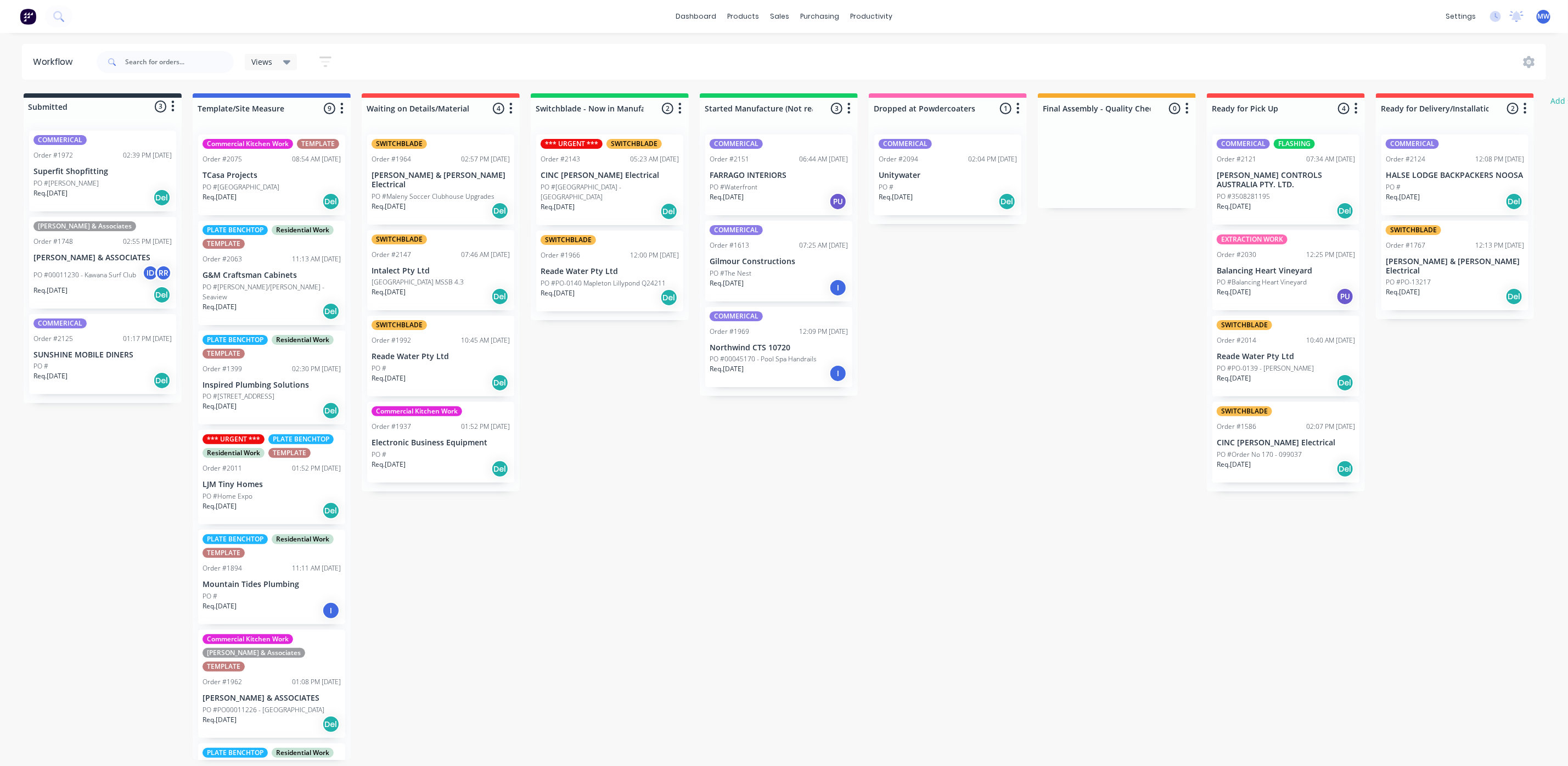
click at [1184, 652] on div "Submitted 3 Status colour #273444 hex #273444 Save Cancel Summaries Total order…" at bounding box center [907, 426] width 1830 height 666
click at [788, 206] on div "Req. 11/08/25 PU" at bounding box center [779, 201] width 139 height 19
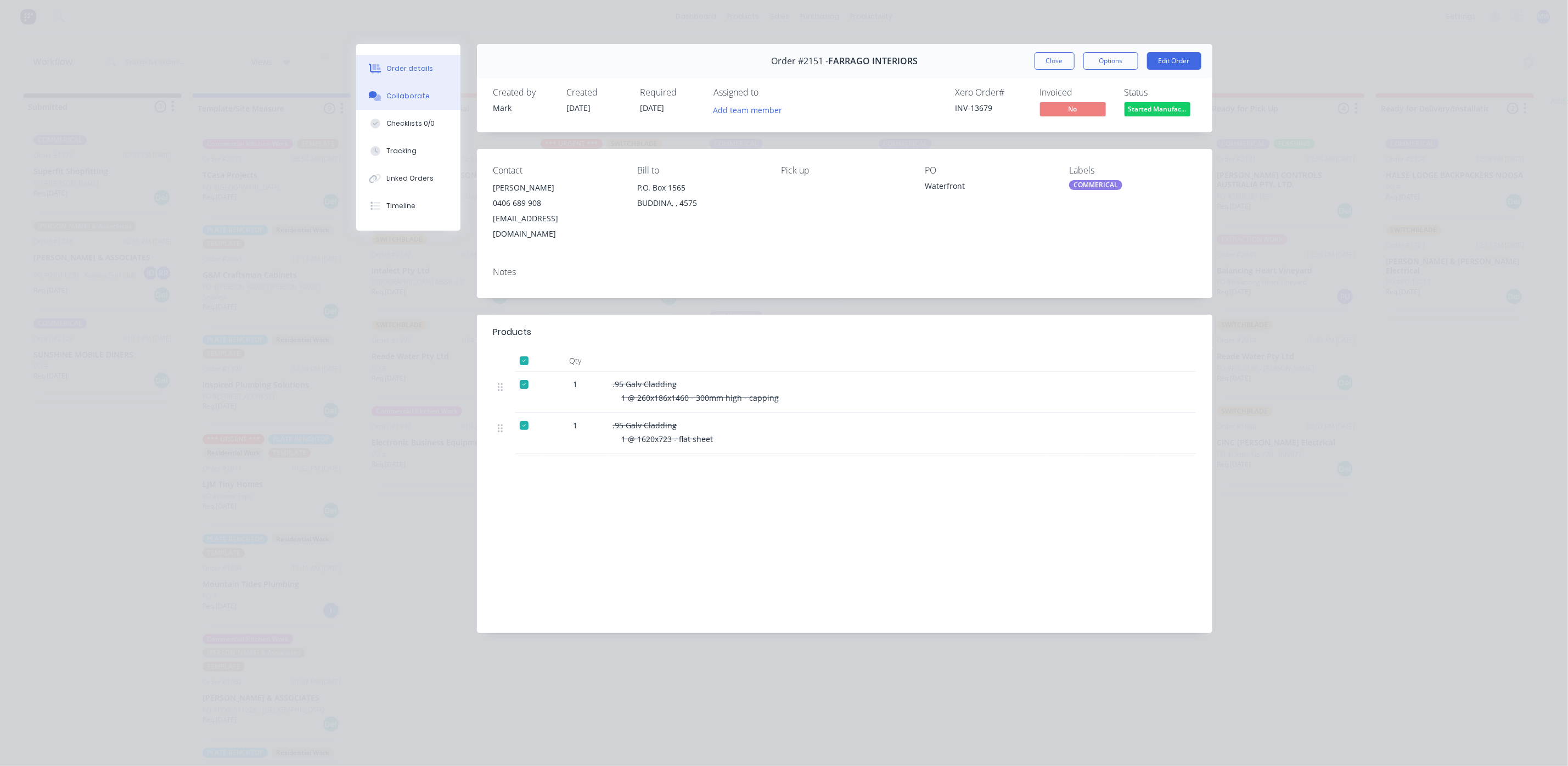
click at [417, 94] on div "Collaborate" at bounding box center [408, 96] width 43 height 10
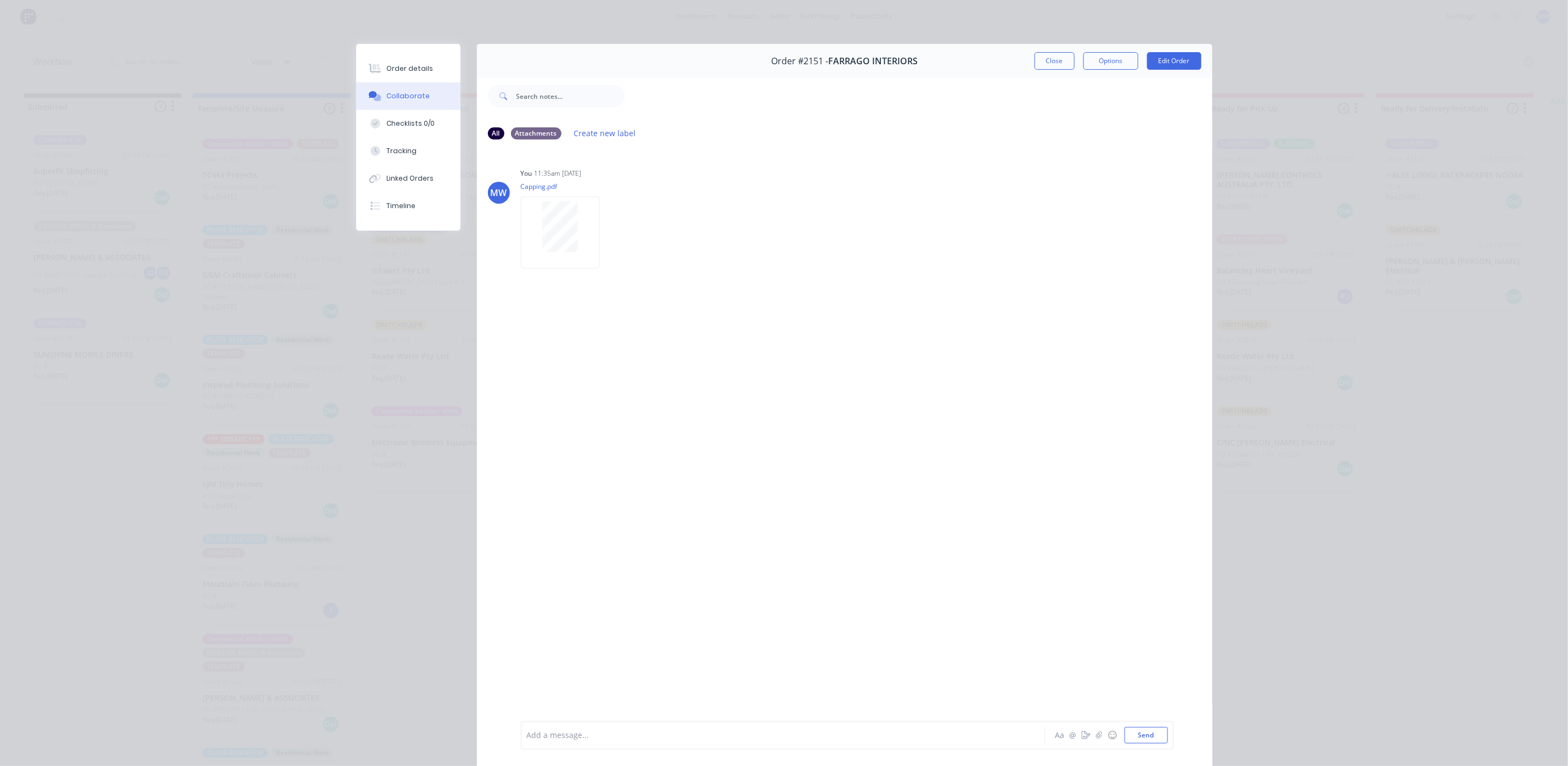
click at [692, 733] on div at bounding box center [768, 735] width 480 height 11
click at [628, 744] on div "Add a message... Aa @ ☺ Send" at bounding box center [847, 735] width 653 height 28
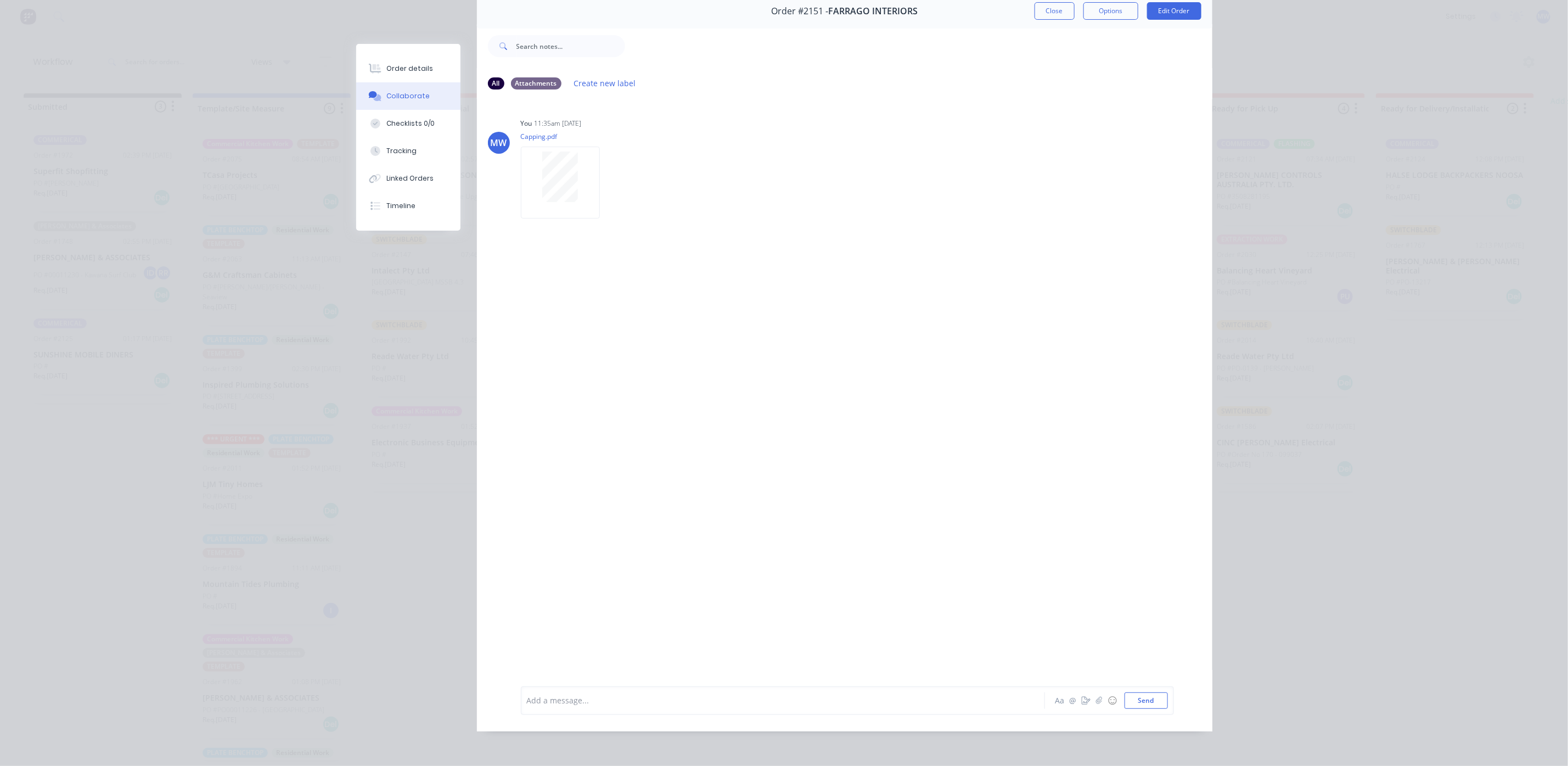
click at [572, 695] on div at bounding box center [768, 699] width 480 height 11
click at [1141, 697] on button "Send" at bounding box center [1146, 700] width 43 height 16
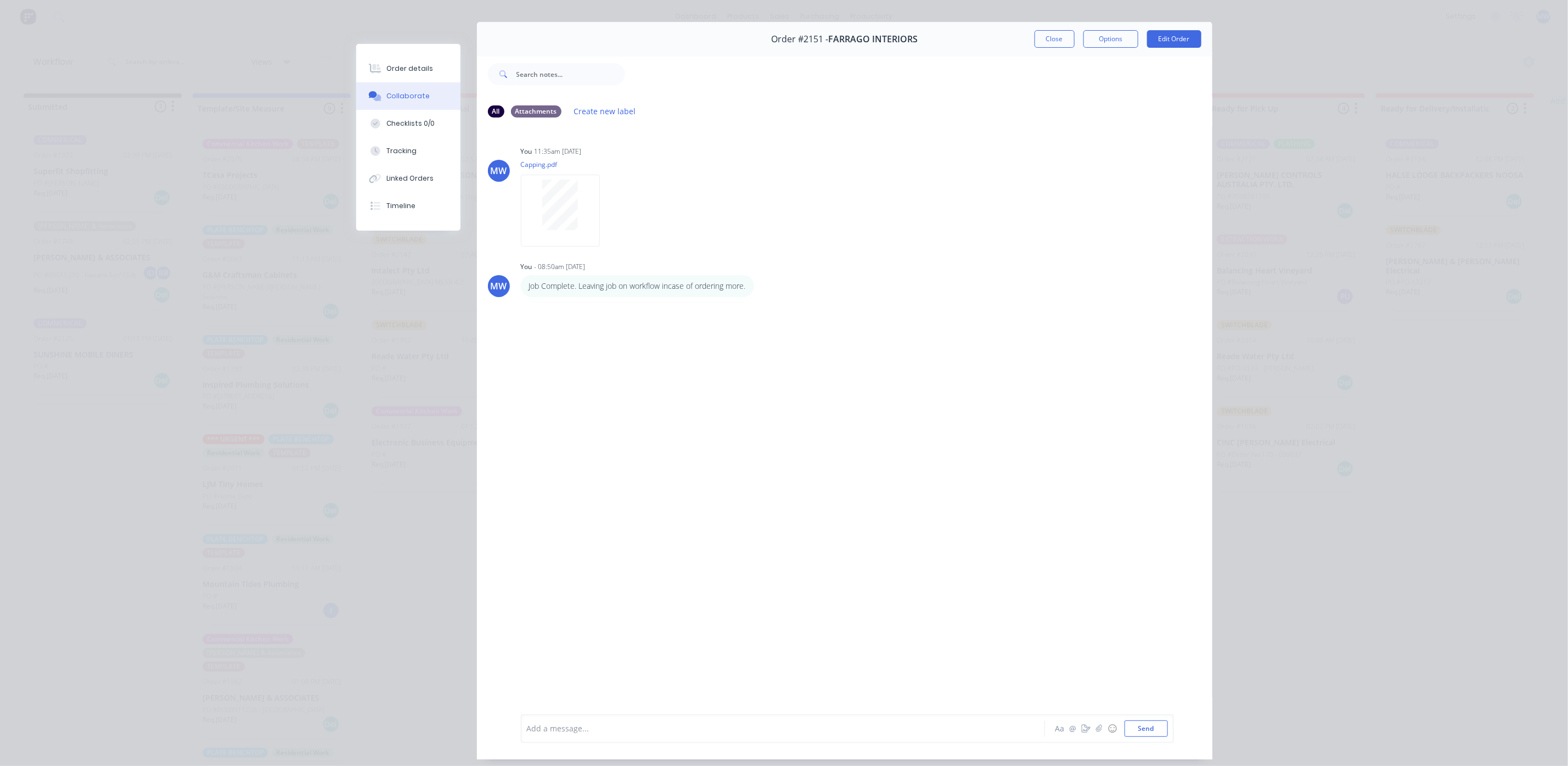
scroll to position [0, 0]
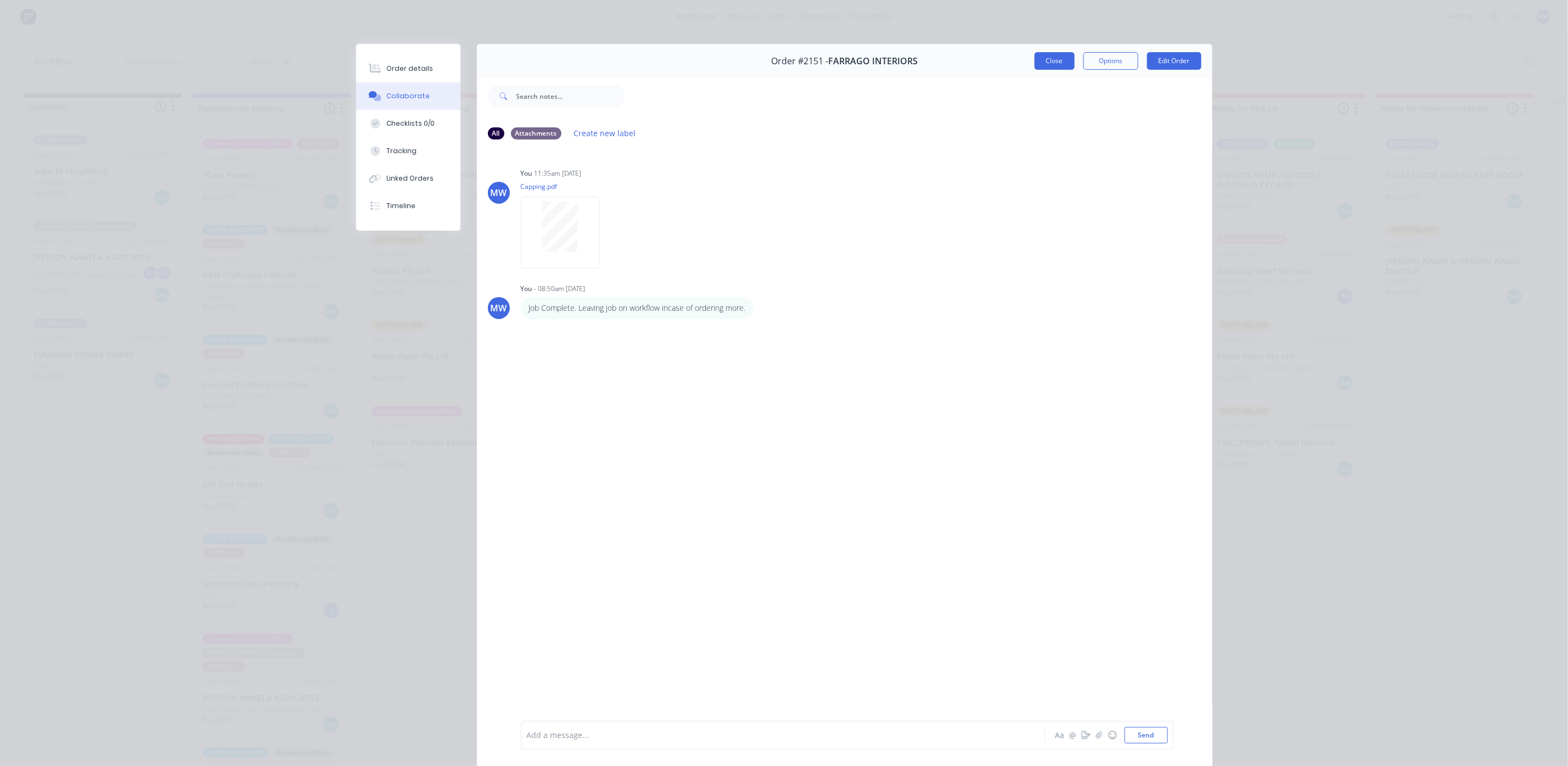
click at [1034, 64] on button "Close" at bounding box center [1054, 61] width 40 height 17
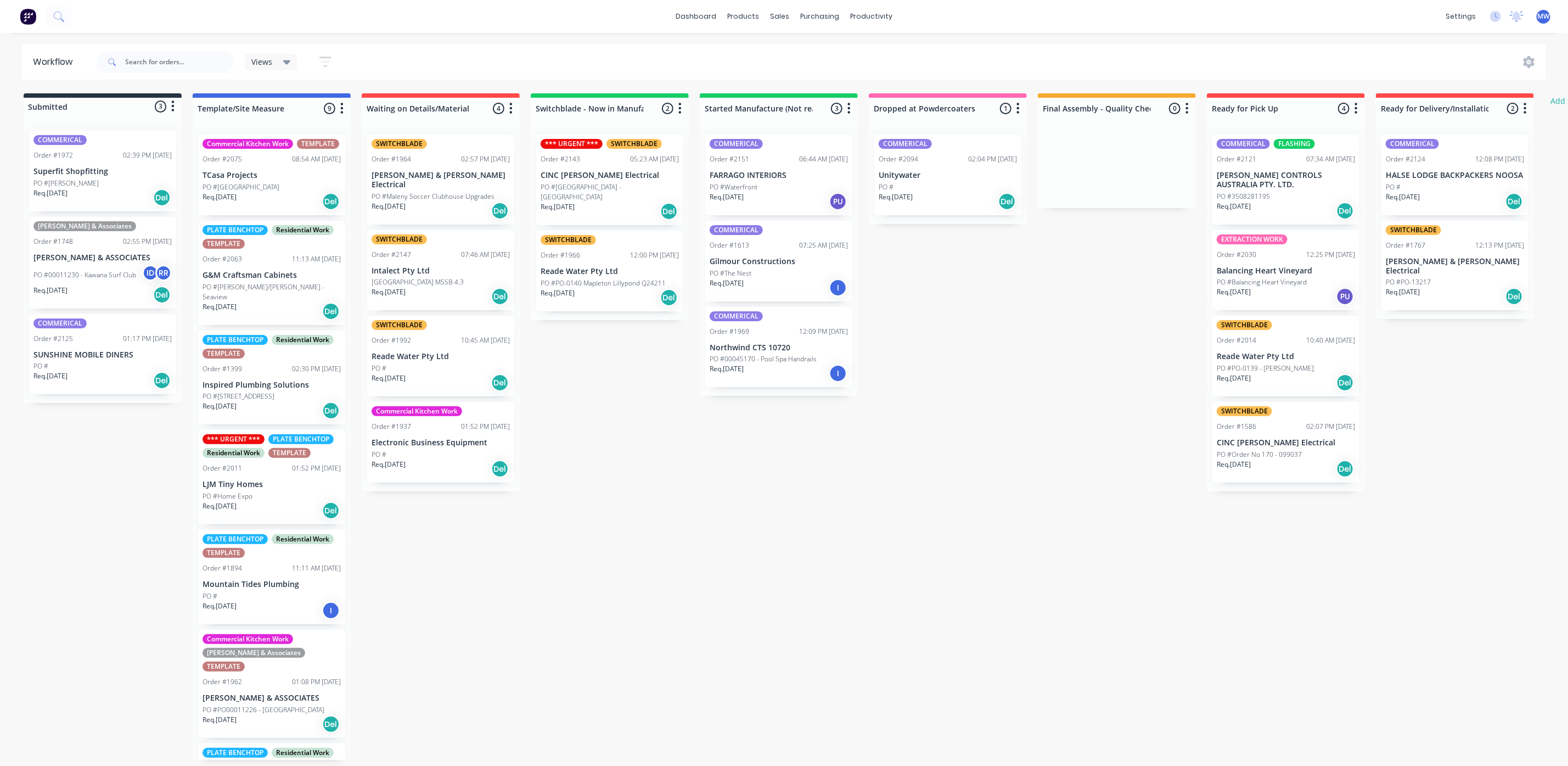
click at [85, 175] on p "Superfit Shopfitting" at bounding box center [103, 172] width 139 height 9
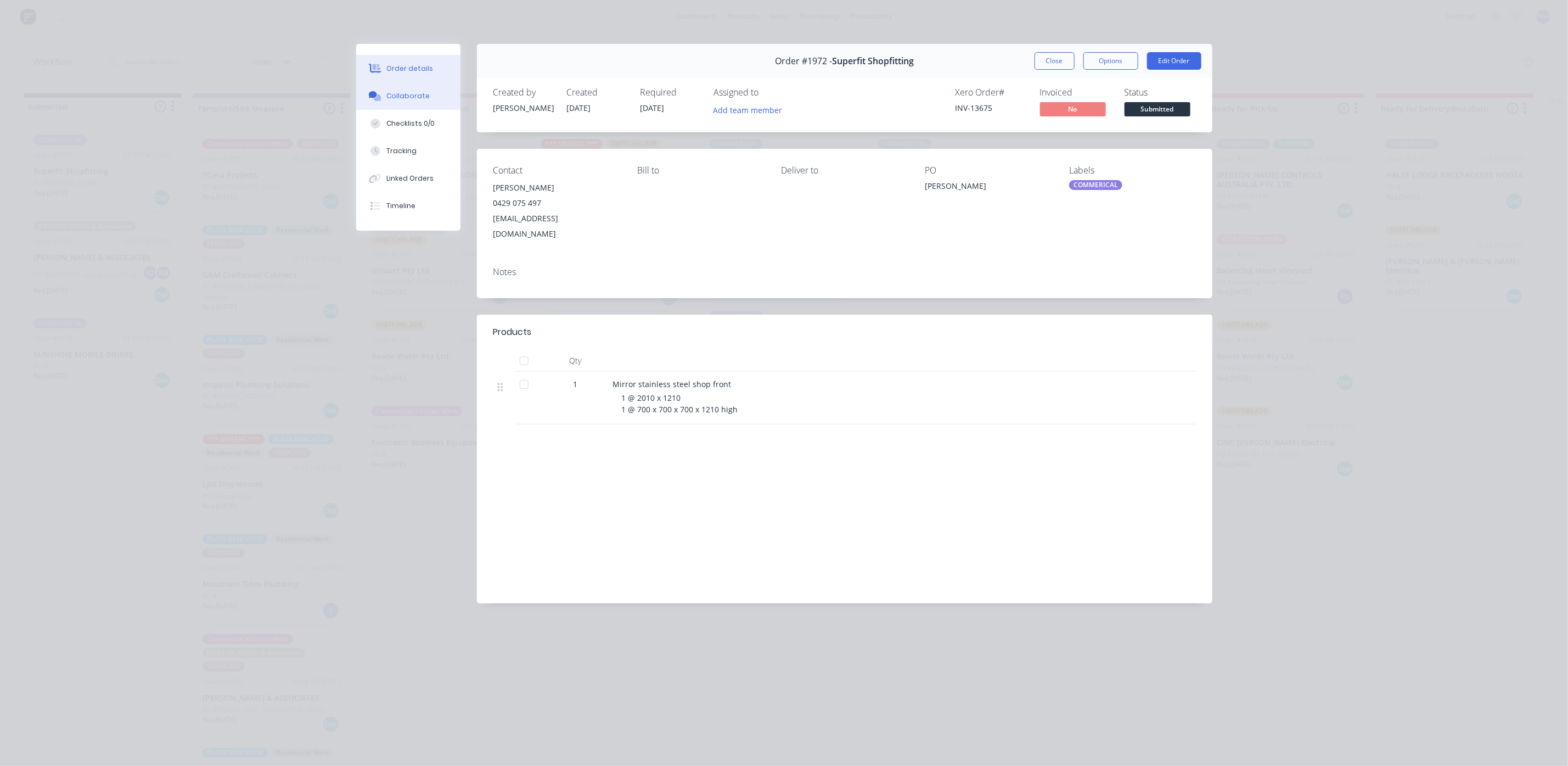
click at [395, 96] on div "Collaborate" at bounding box center [408, 96] width 43 height 10
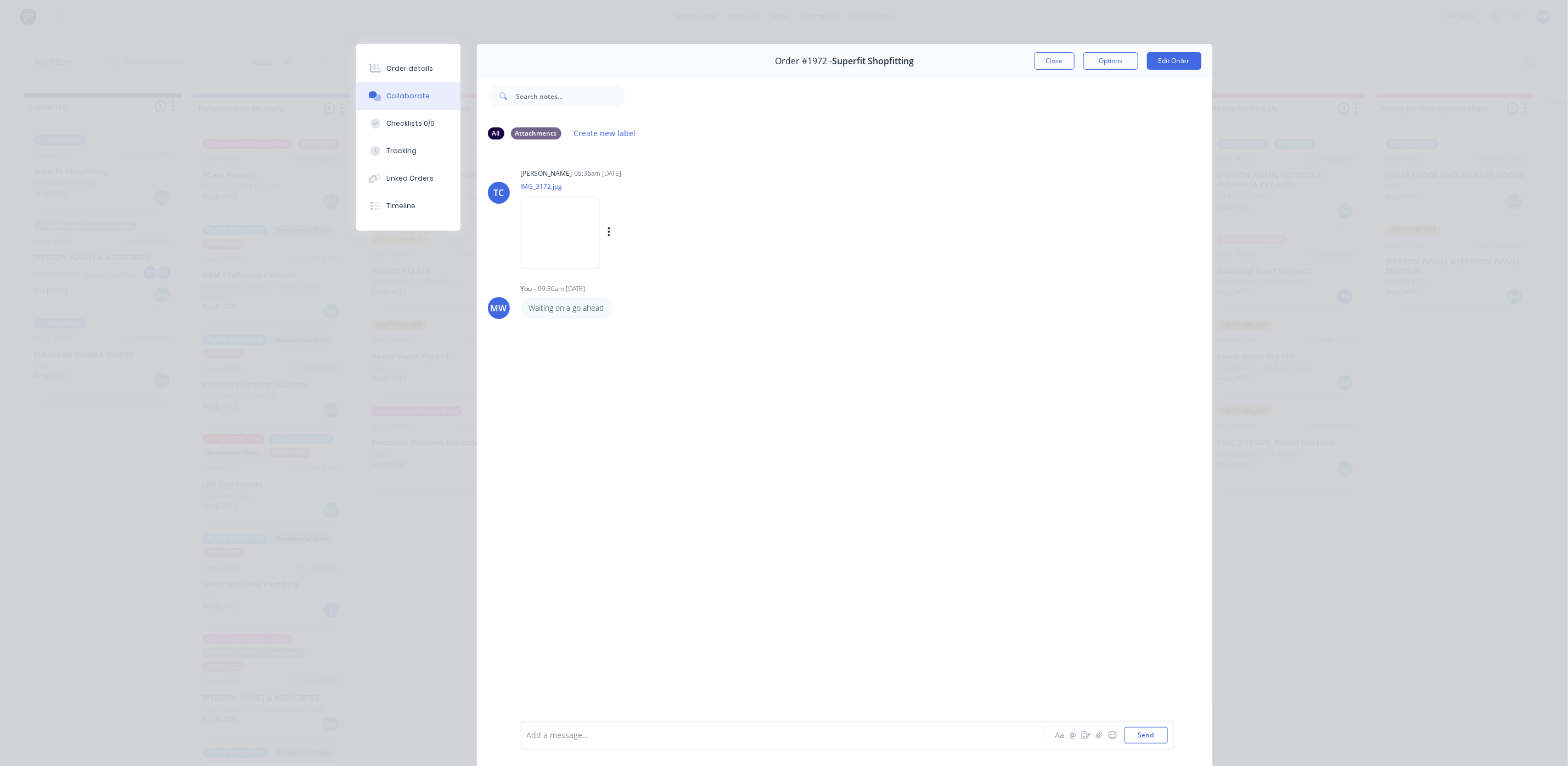
click at [554, 228] on img at bounding box center [560, 232] width 79 height 72
click at [1055, 64] on button "Close" at bounding box center [1054, 61] width 40 height 17
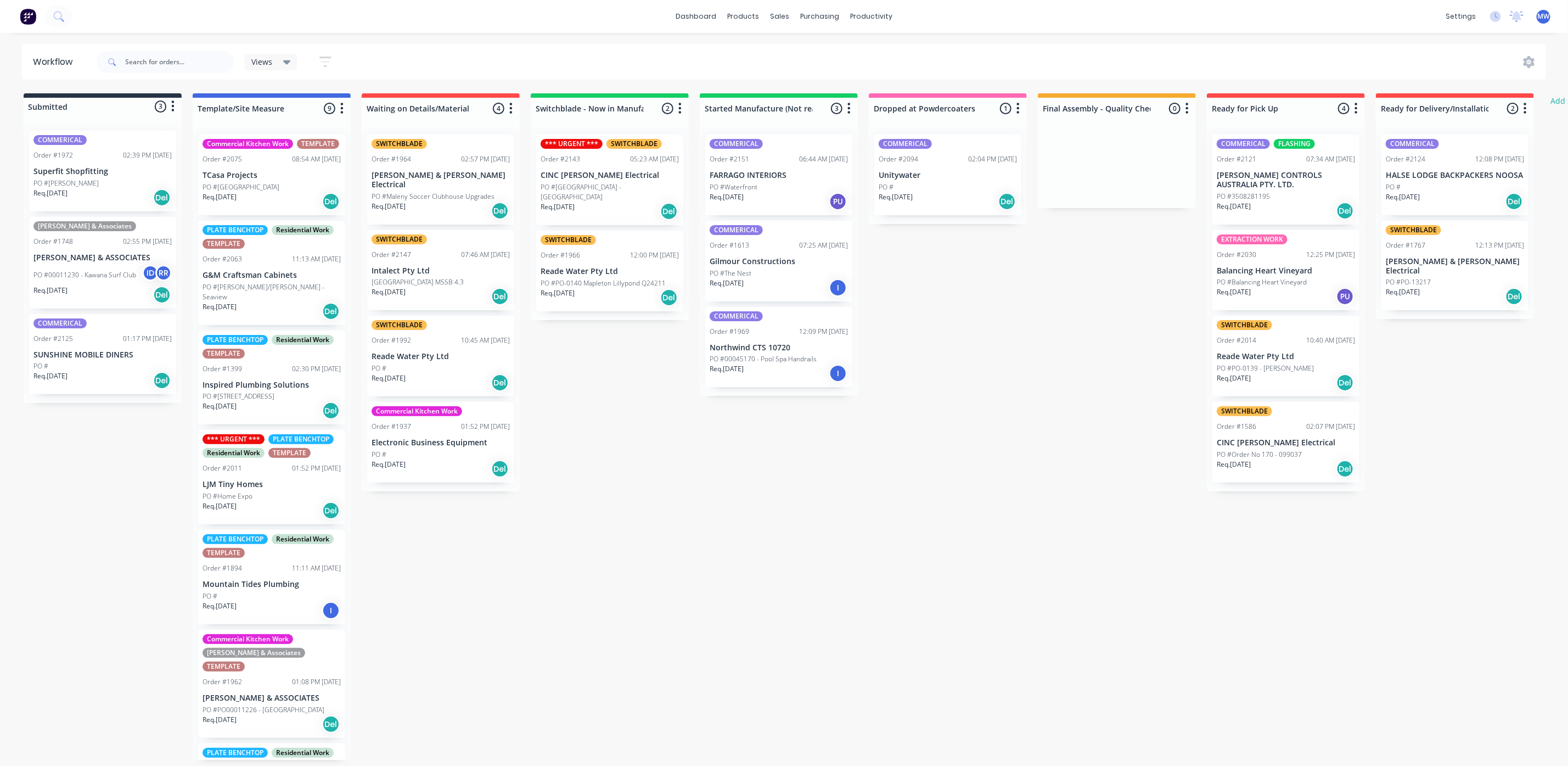
click at [268, 192] on p "PO #Rainforrest Lodge" at bounding box center [241, 187] width 77 height 10
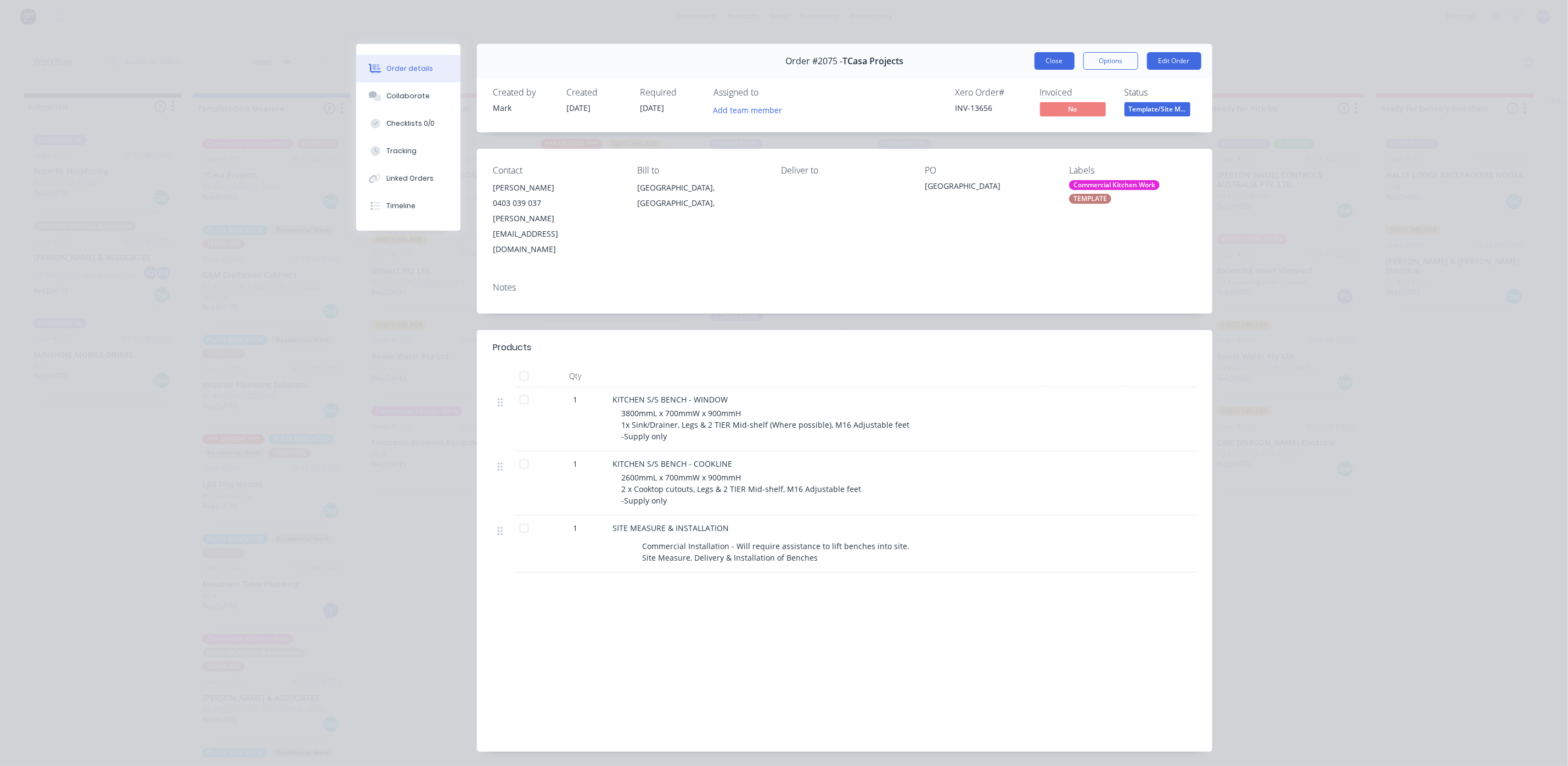
click at [1055, 59] on button "Close" at bounding box center [1054, 61] width 40 height 17
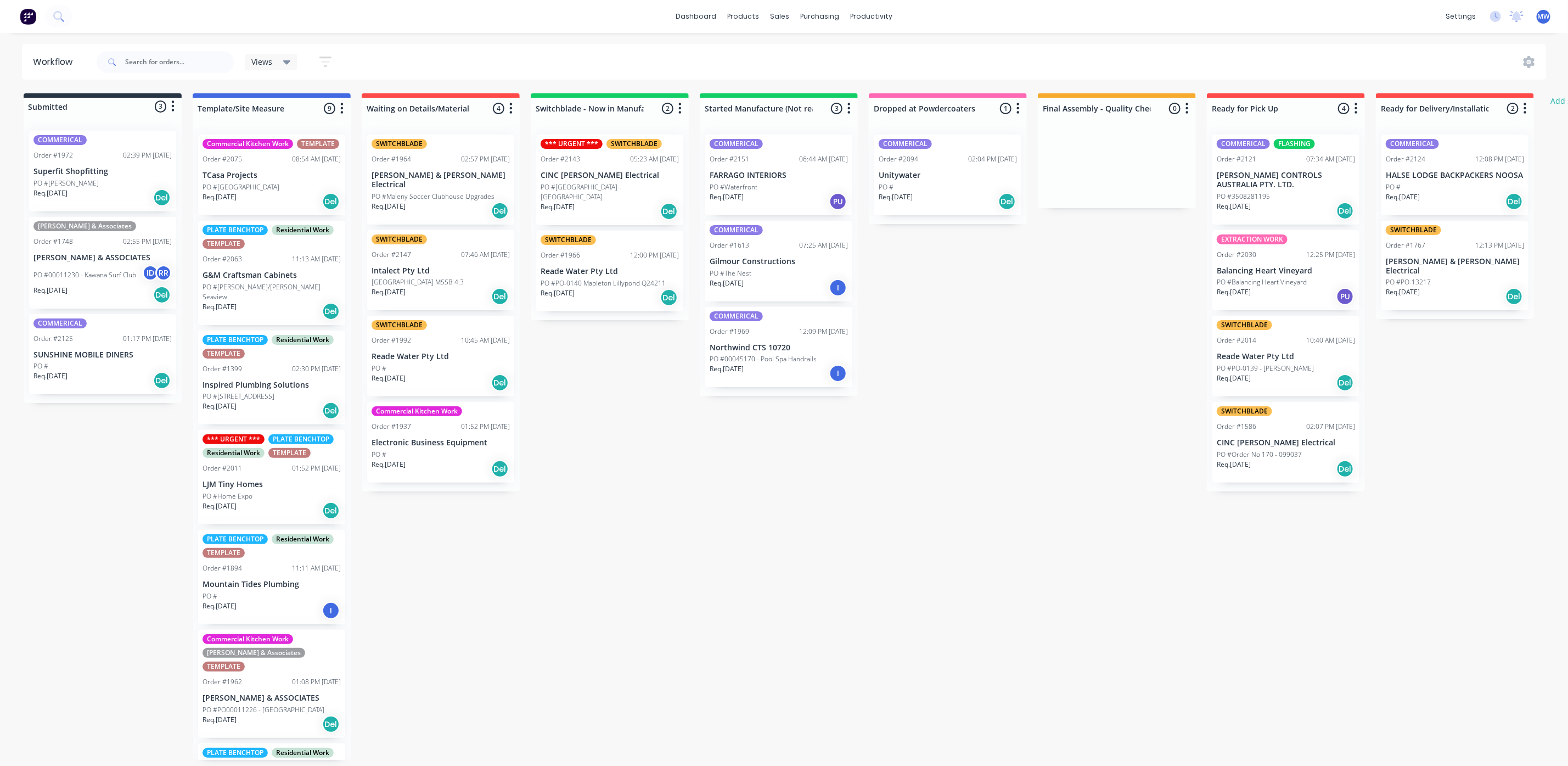
click at [282, 513] on div "Req. 03/07/25 Del" at bounding box center [271, 510] width 139 height 19
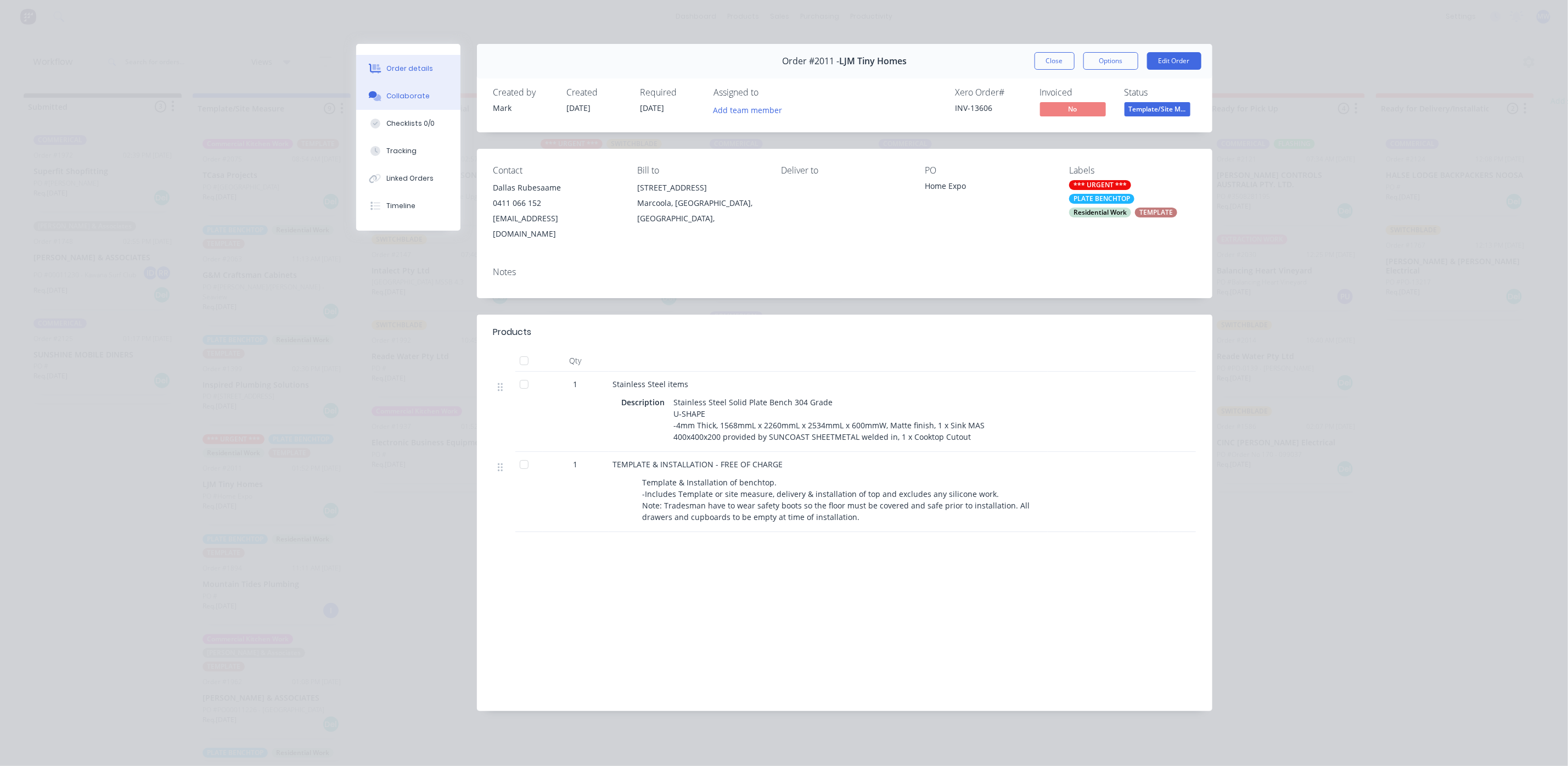
click at [407, 95] on div "Collaborate" at bounding box center [408, 96] width 43 height 10
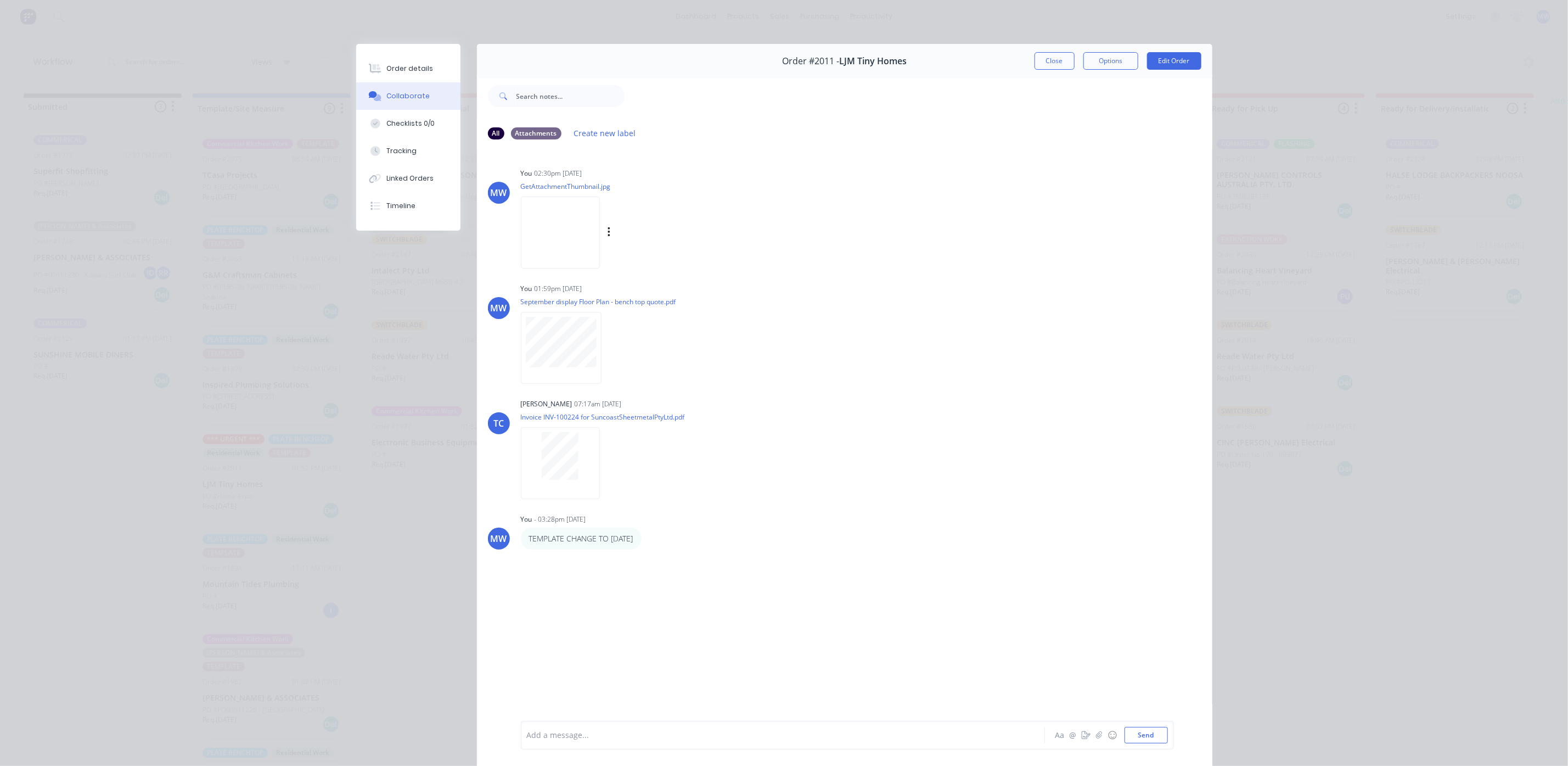
click at [550, 242] on img at bounding box center [560, 232] width 79 height 72
click at [1043, 62] on button "Close" at bounding box center [1054, 61] width 40 height 17
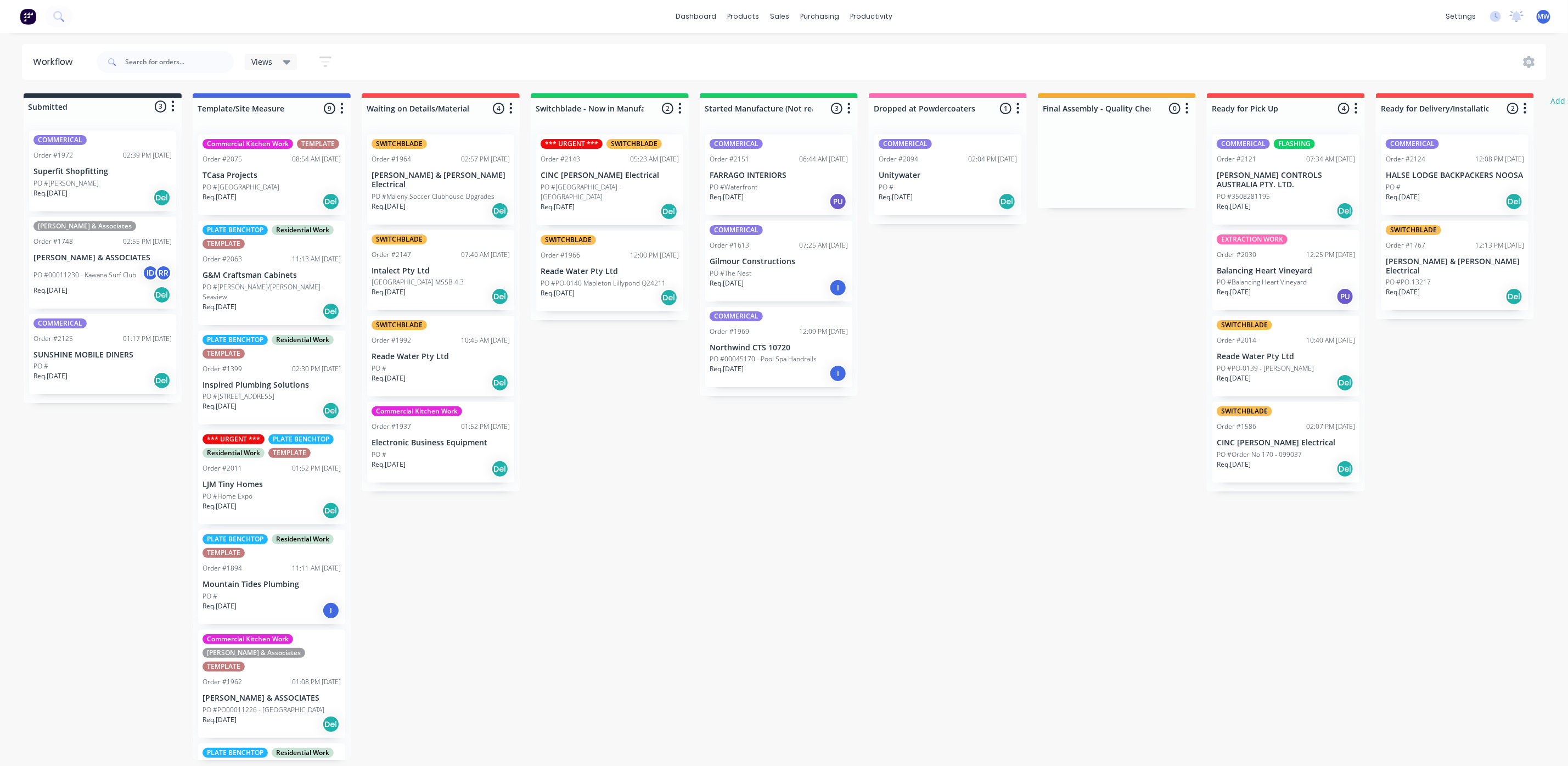
click at [132, 371] on div "Req. 07/08/25 Del" at bounding box center [103, 380] width 139 height 19
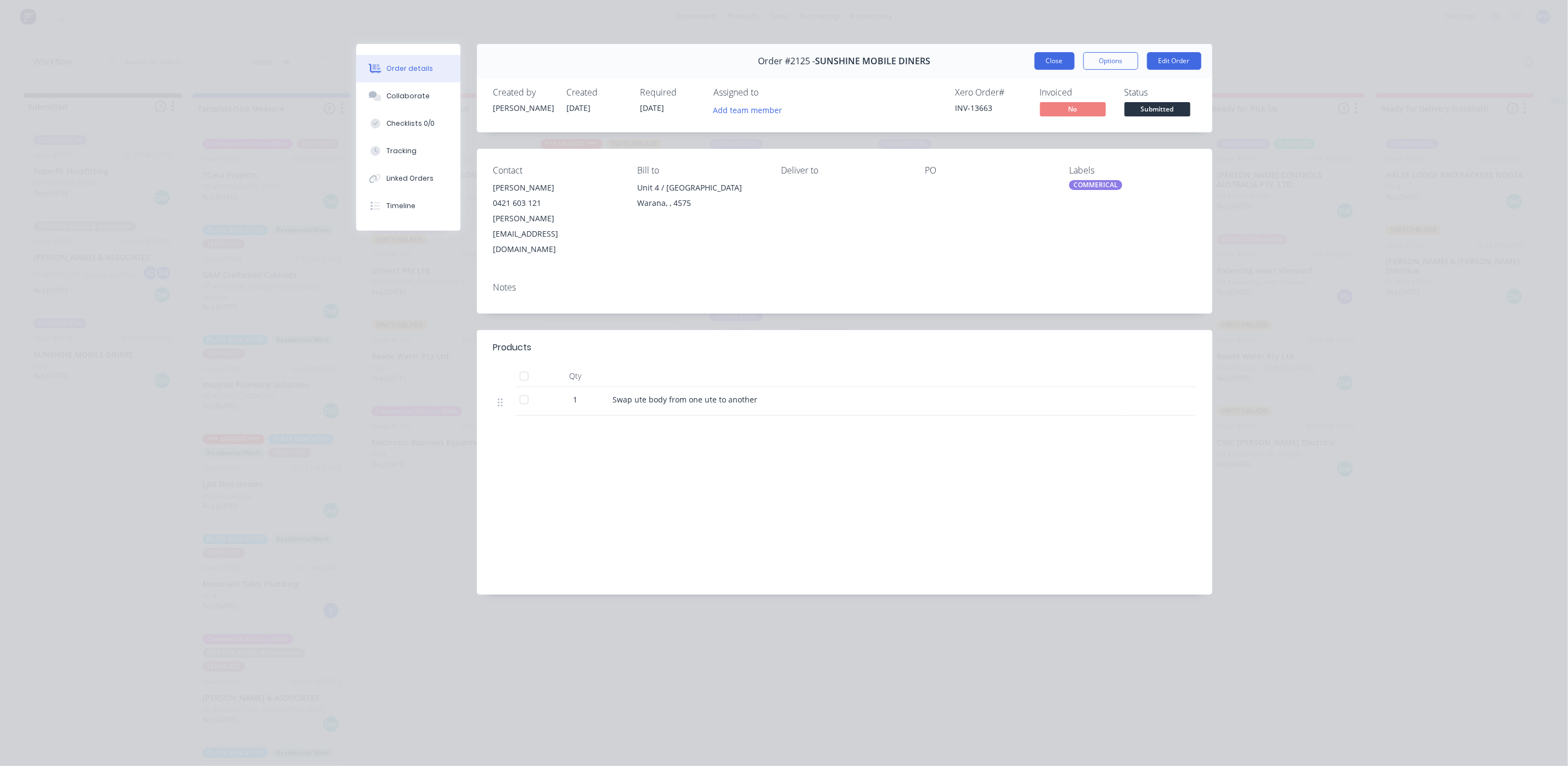
click at [1055, 59] on button "Close" at bounding box center [1054, 61] width 40 height 17
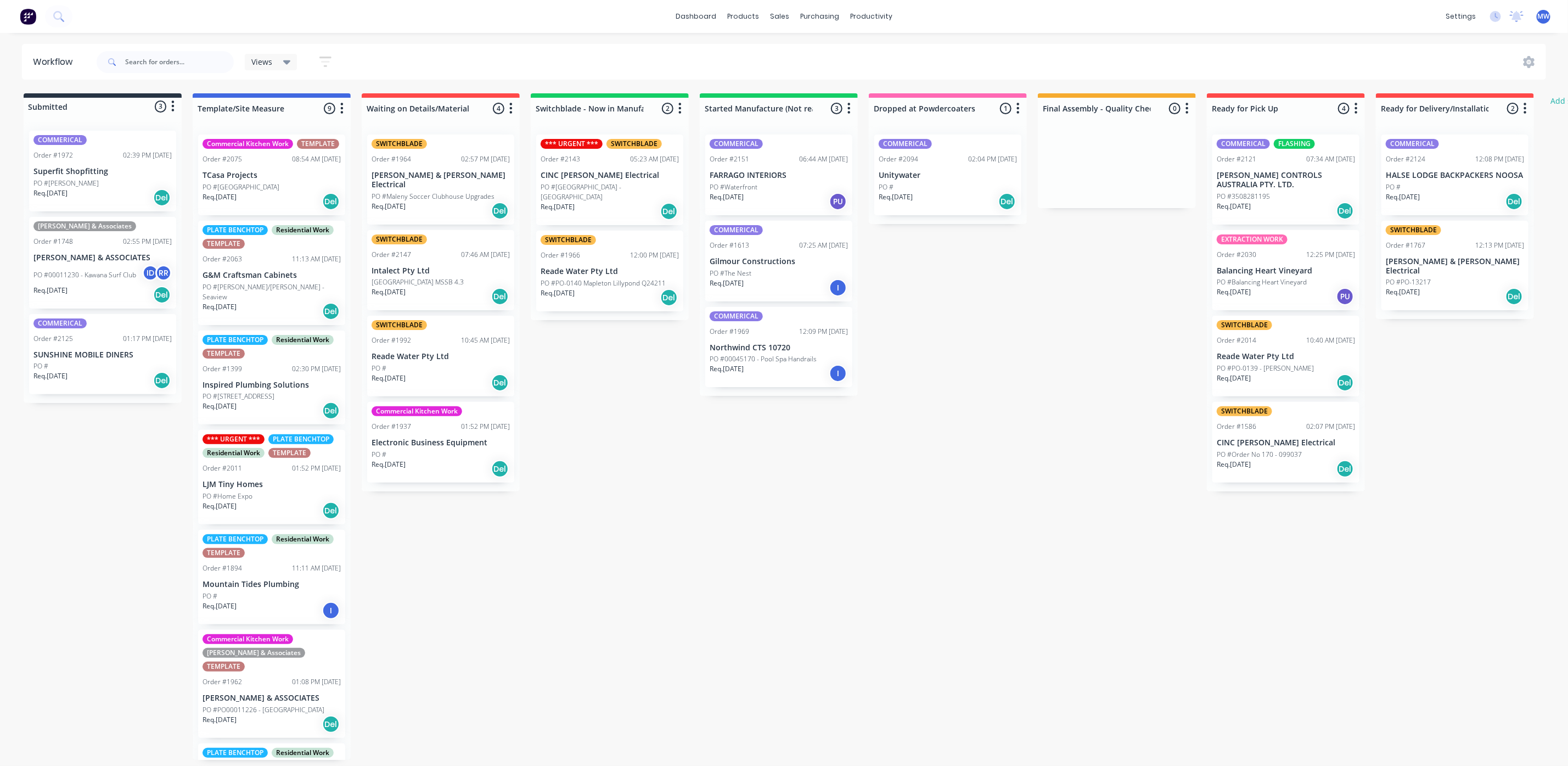
click at [249, 489] on p "LJM Tiny Homes" at bounding box center [271, 484] width 139 height 9
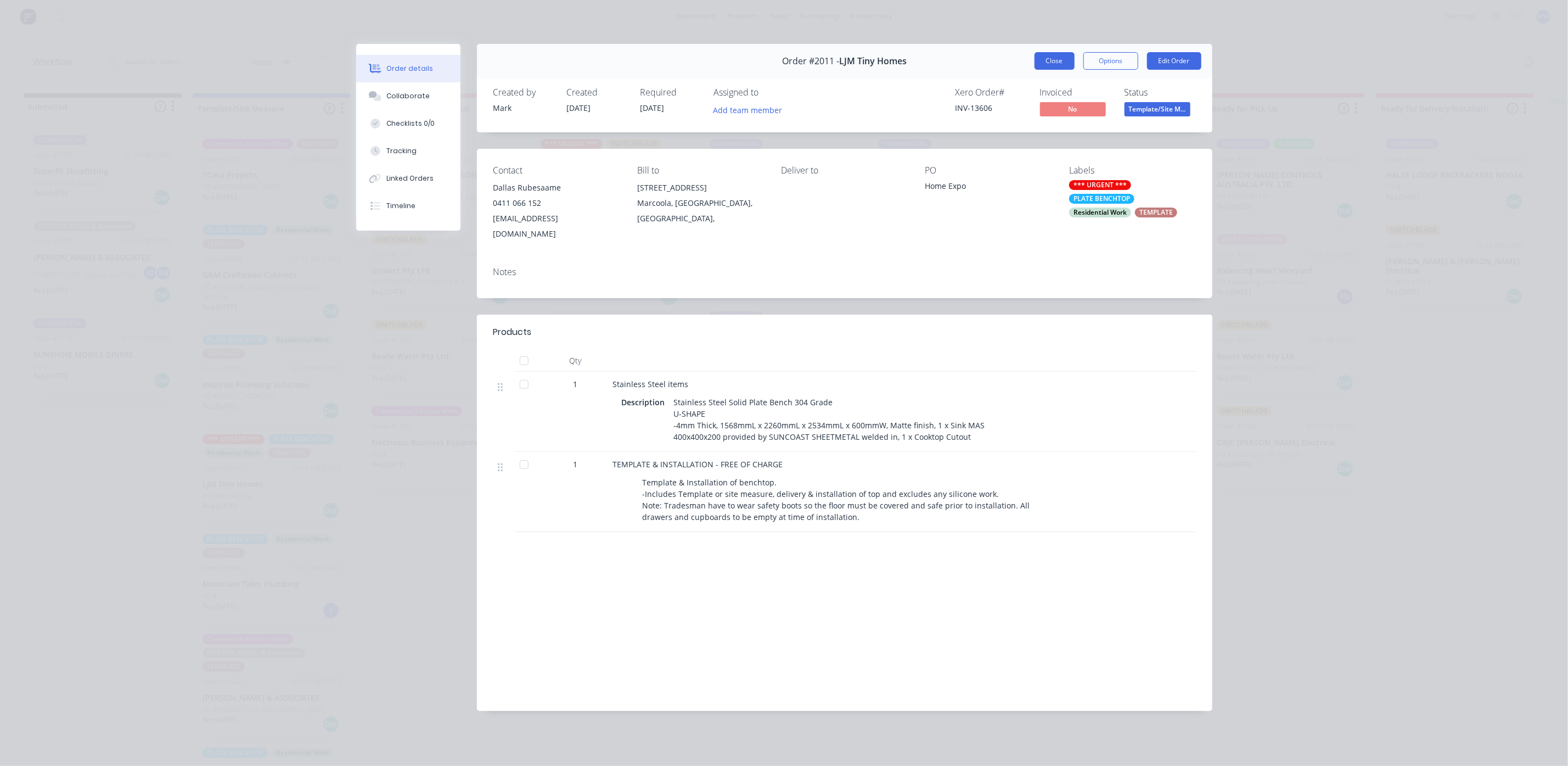
click at [1058, 59] on button "Close" at bounding box center [1054, 61] width 40 height 17
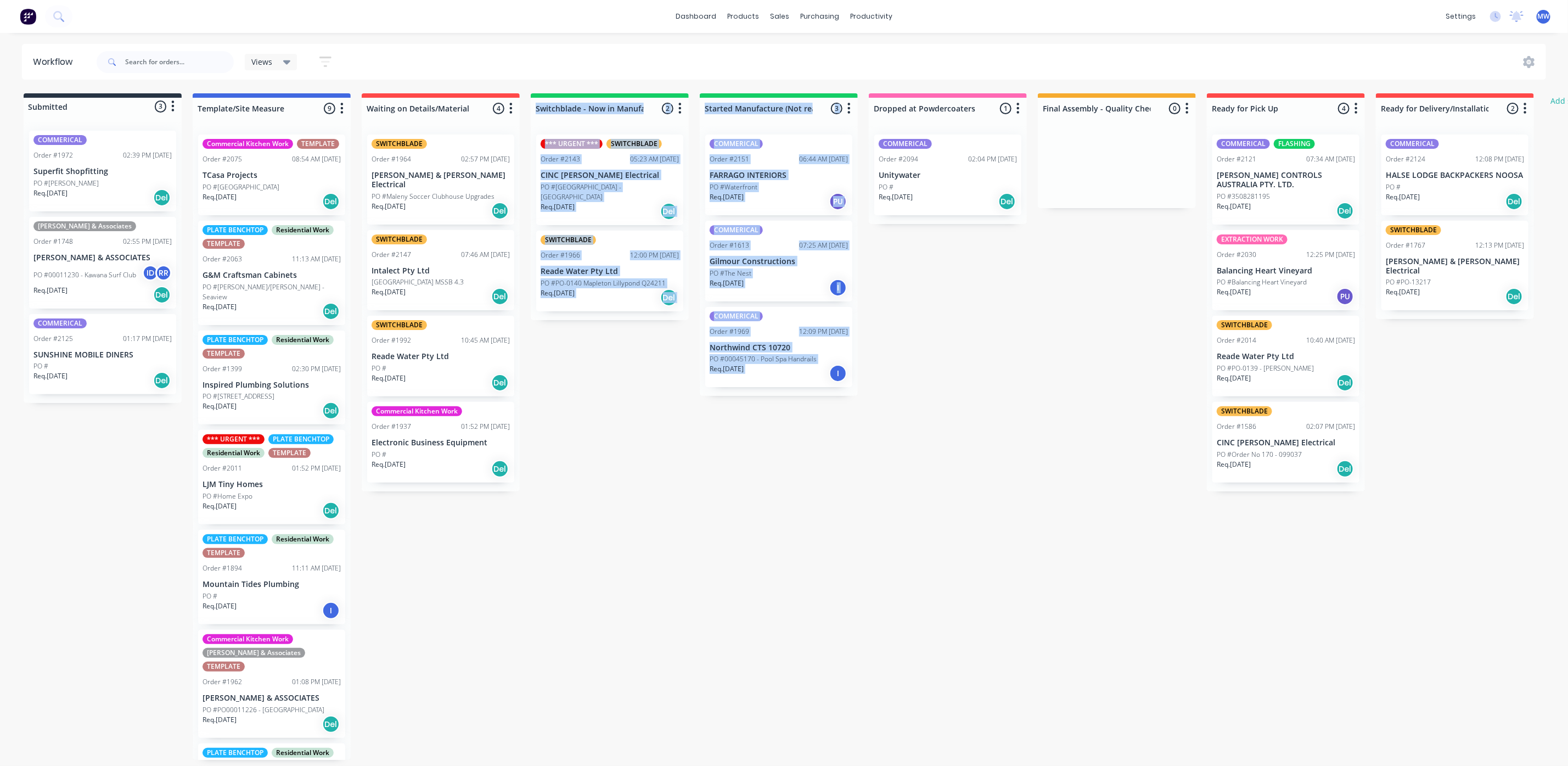
drag, startPoint x: 627, startPoint y: 557, endPoint x: 825, endPoint y: 583, distance: 199.7
click at [825, 583] on div "Submitted 3 Status colour #273444 hex #273444 Save Cancel Summaries Total order…" at bounding box center [907, 426] width 1830 height 666
click at [766, 613] on div "Submitted 3 Status colour #273444 hex #273444 Save Cancel Summaries Total order…" at bounding box center [907, 426] width 1830 height 666
drag, startPoint x: 629, startPoint y: 570, endPoint x: 897, endPoint y: 595, distance: 269.2
click at [897, 595] on div "Submitted 3 Status colour #273444 hex #273444 Save Cancel Summaries Total order…" at bounding box center [907, 426] width 1830 height 666
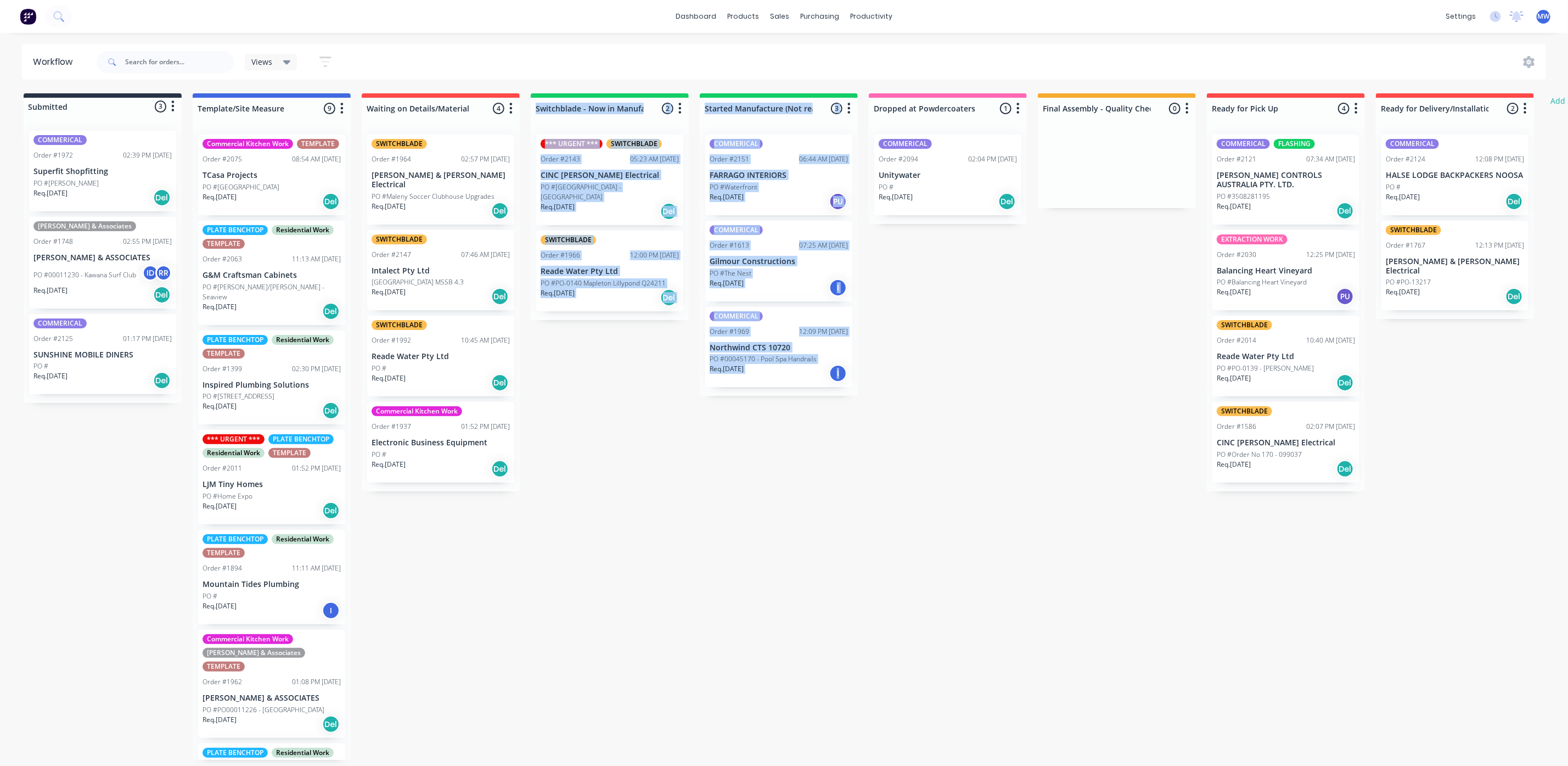
click at [858, 596] on div "Submitted 3 Status colour #273444 hex #273444 Save Cancel Summaries Total order…" at bounding box center [907, 426] width 1830 height 666
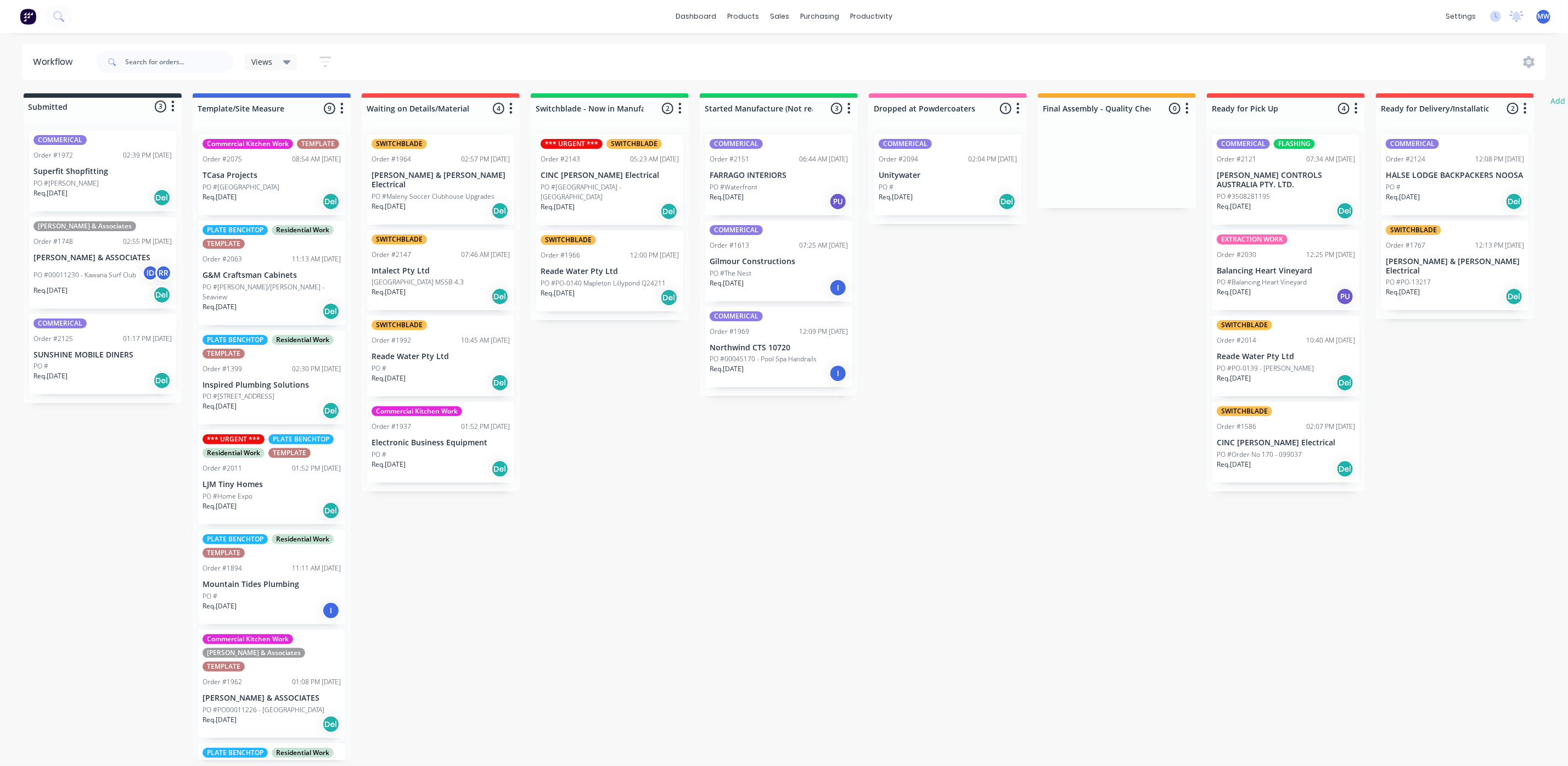
click at [590, 702] on div "Submitted 3 Status colour #273444 hex #273444 Save Cancel Summaries Total order…" at bounding box center [907, 426] width 1830 height 666
click at [674, 532] on div "Submitted 3 Status colour #273444 hex #273444 Save Cancel Summaries Total order…" at bounding box center [907, 426] width 1830 height 666
click at [97, 274] on p "PO #00011230 - Kawana Surf Club" at bounding box center [85, 274] width 103 height 10
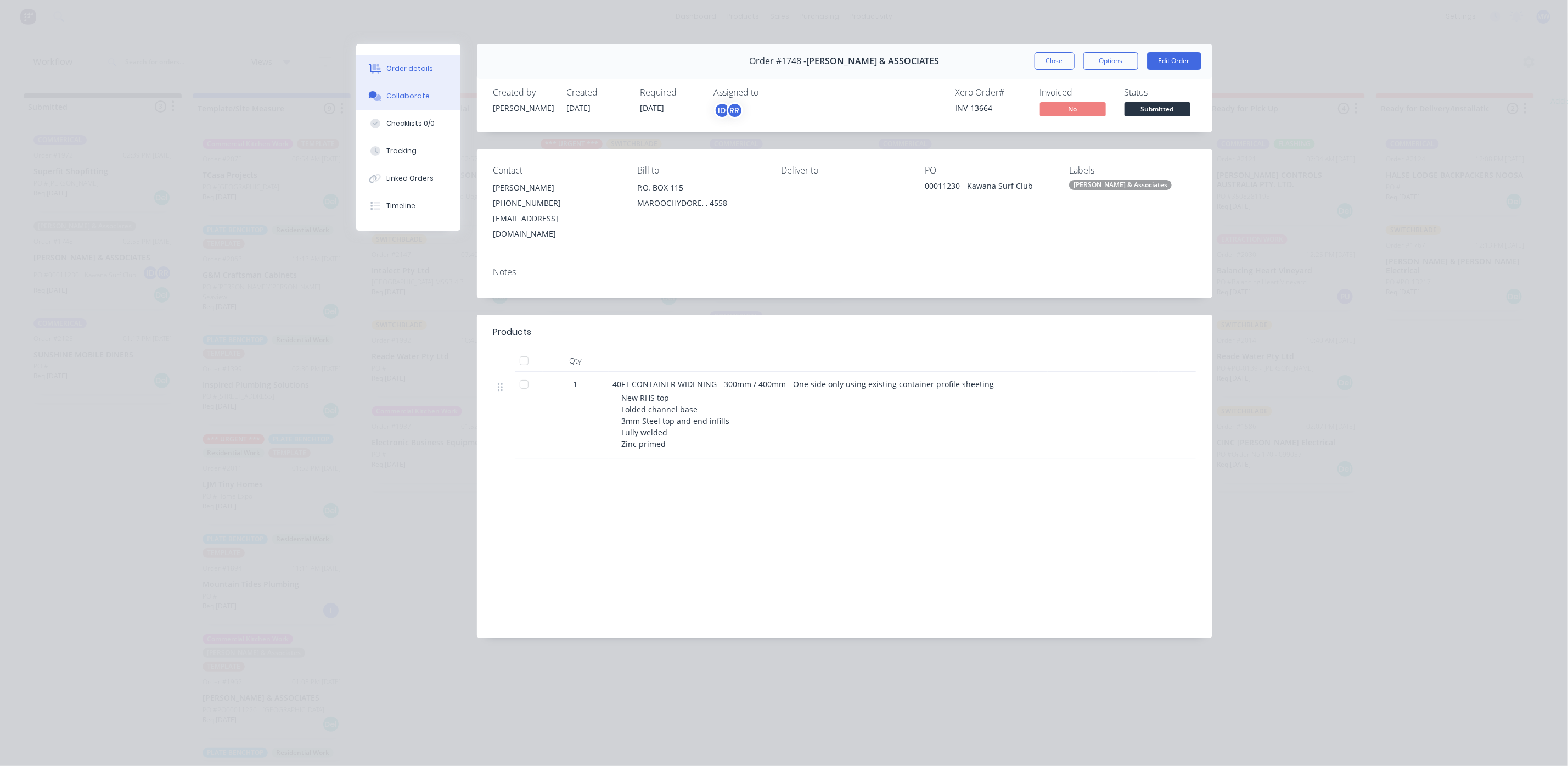
click at [411, 91] on div "Collaborate" at bounding box center [408, 96] width 43 height 10
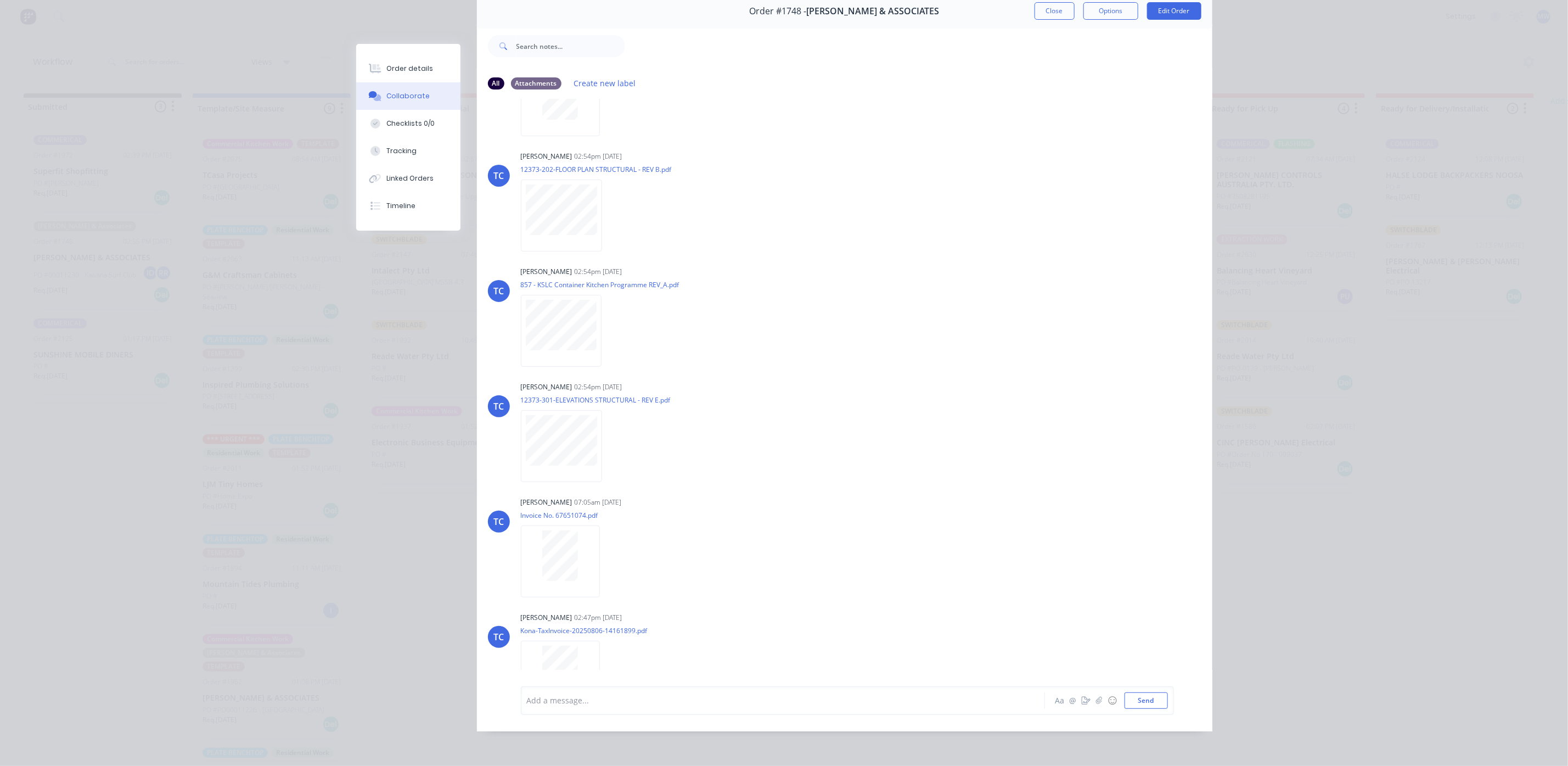
scroll to position [118, 0]
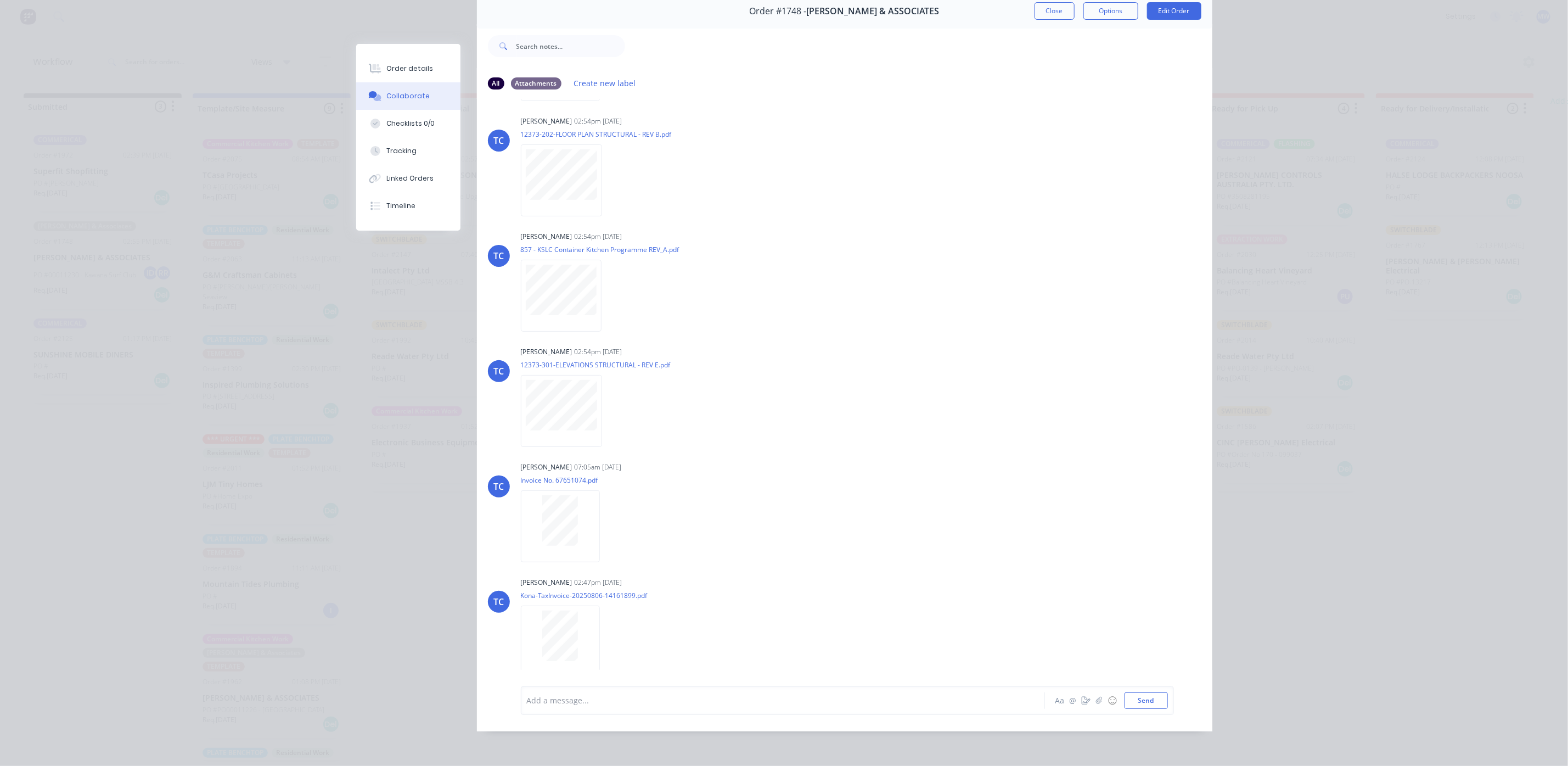
click at [636, 694] on div at bounding box center [768, 699] width 480 height 11
click at [1142, 696] on button "Send" at bounding box center [1146, 700] width 43 height 16
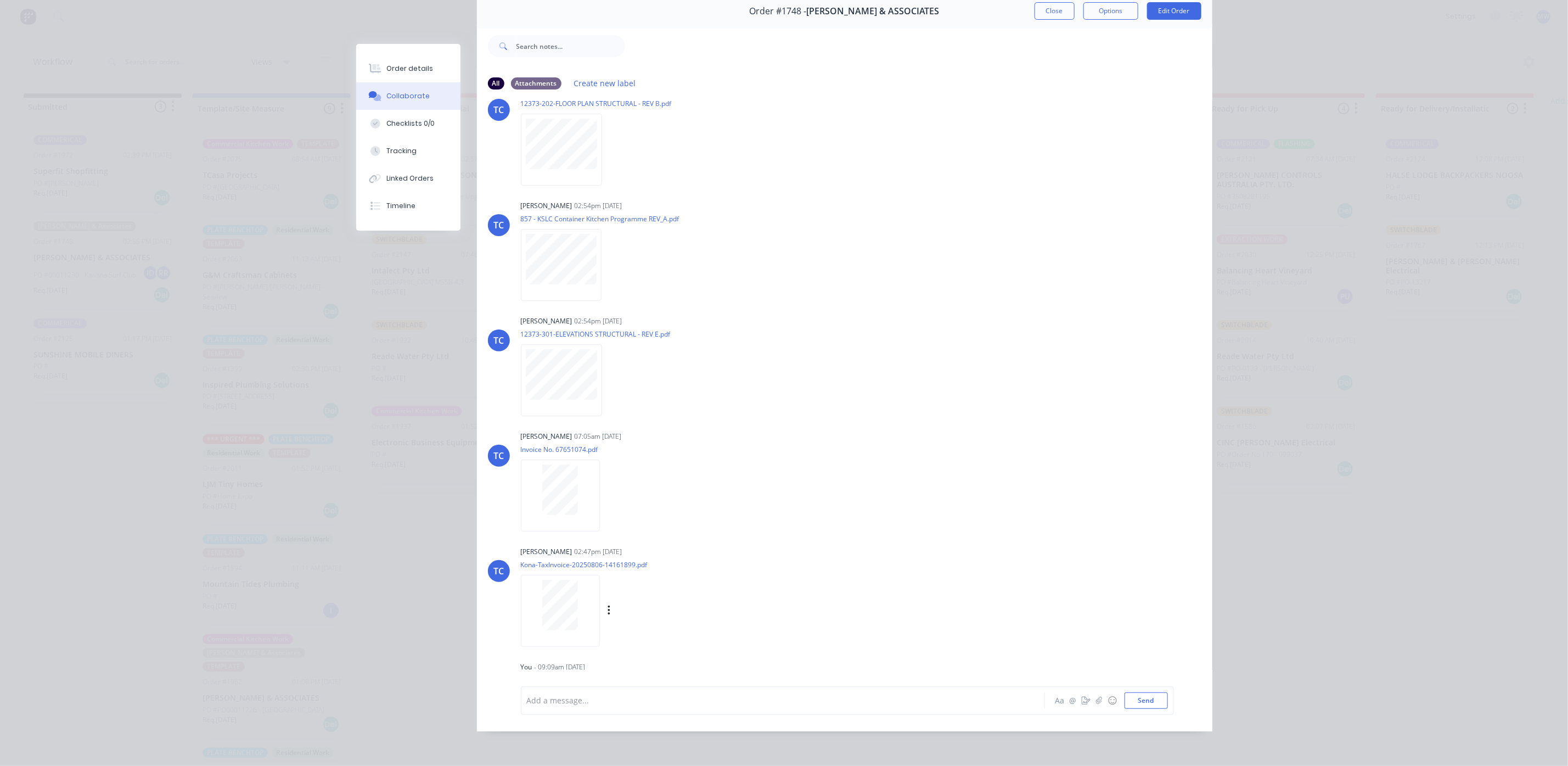
scroll to position [163, 0]
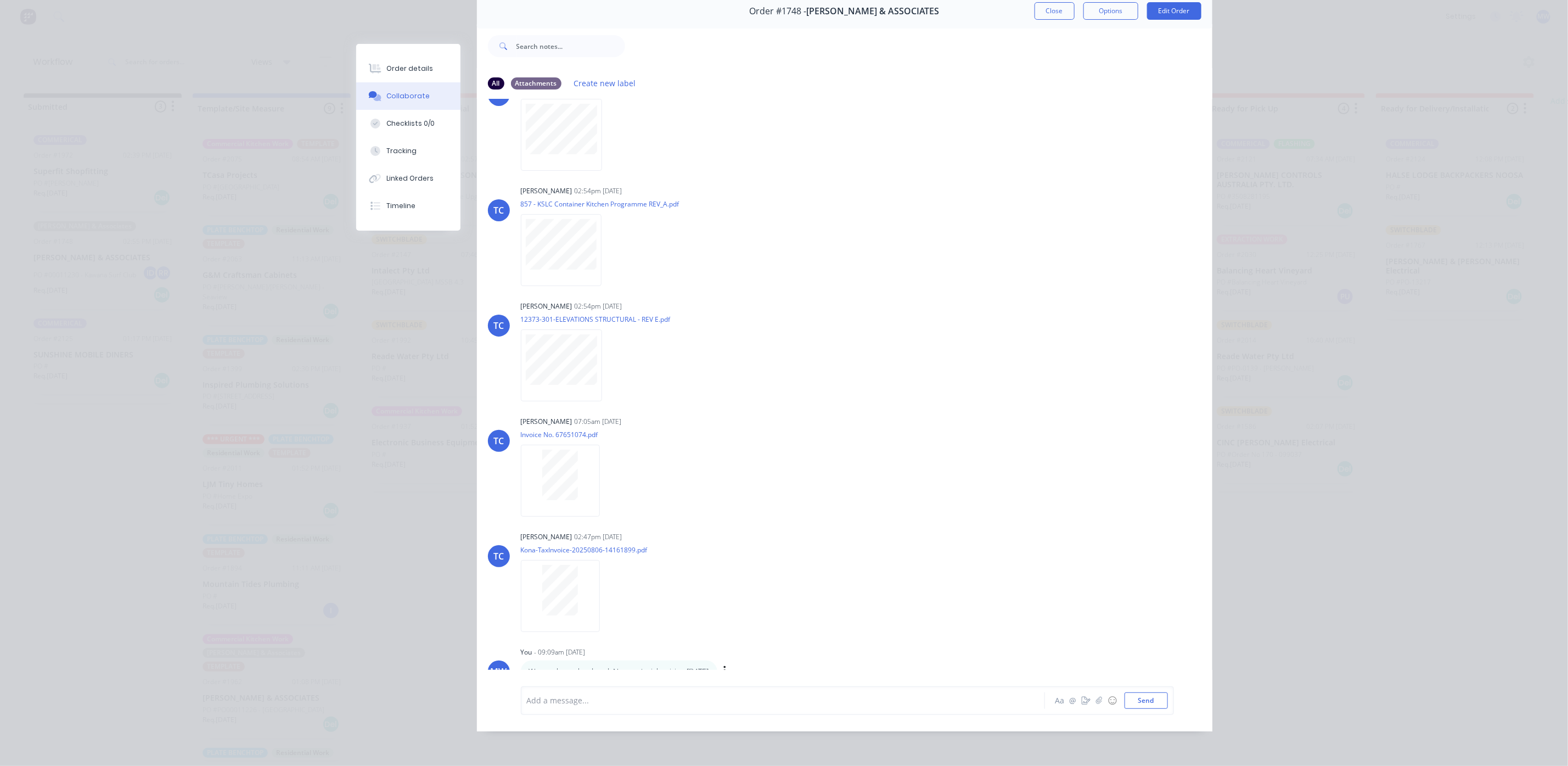
click at [684, 666] on p "Wrong channel ordered. New material arriving wed 13/9" at bounding box center [619, 671] width 180 height 11
click at [727, 663] on button "button" at bounding box center [725, 671] width 4 height 16
click at [761, 642] on button "Edit" at bounding box center [765, 651] width 69 height 18
click at [1129, 692] on button "Send" at bounding box center [1146, 700] width 43 height 16
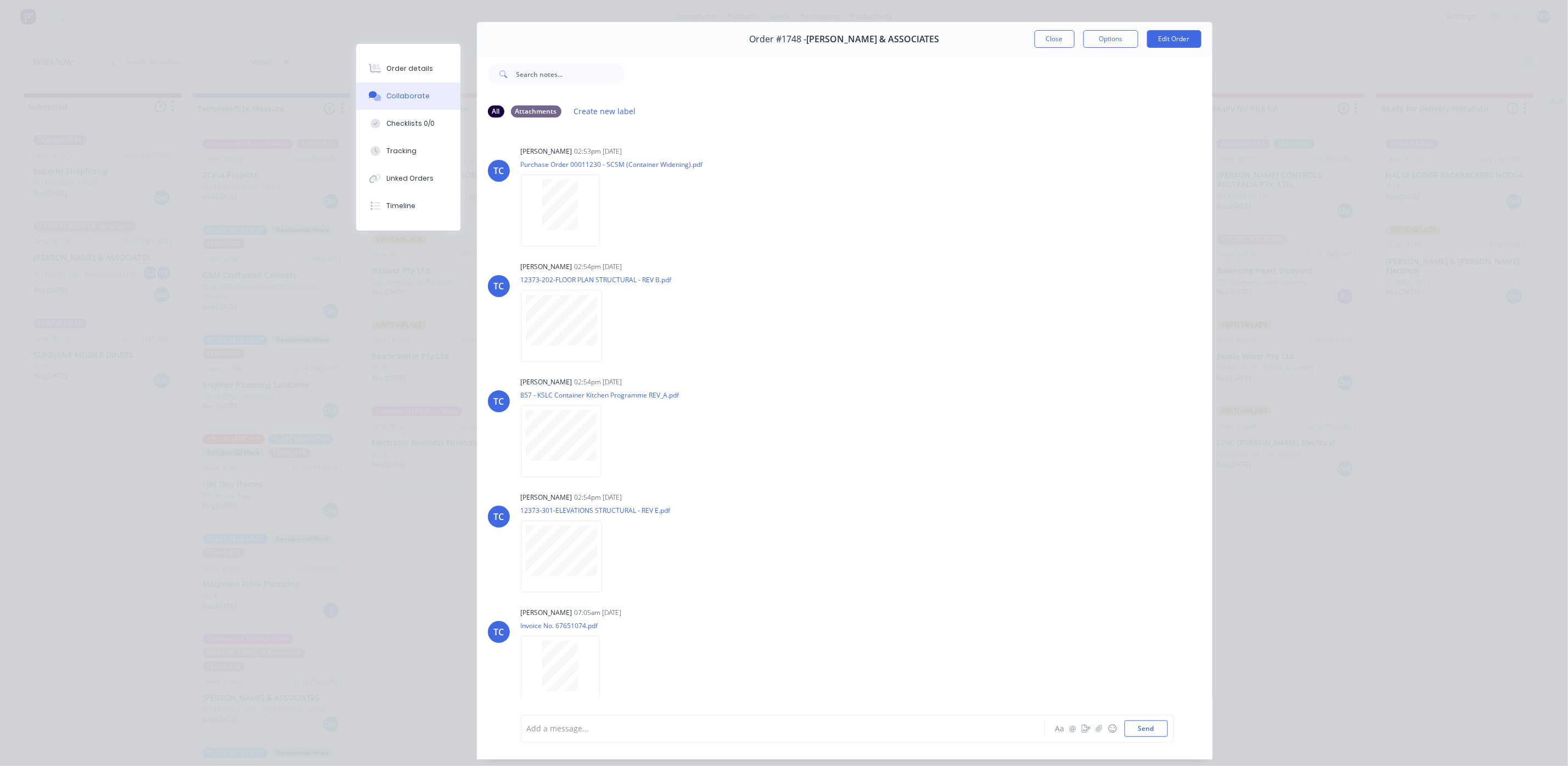
scroll to position [0, 0]
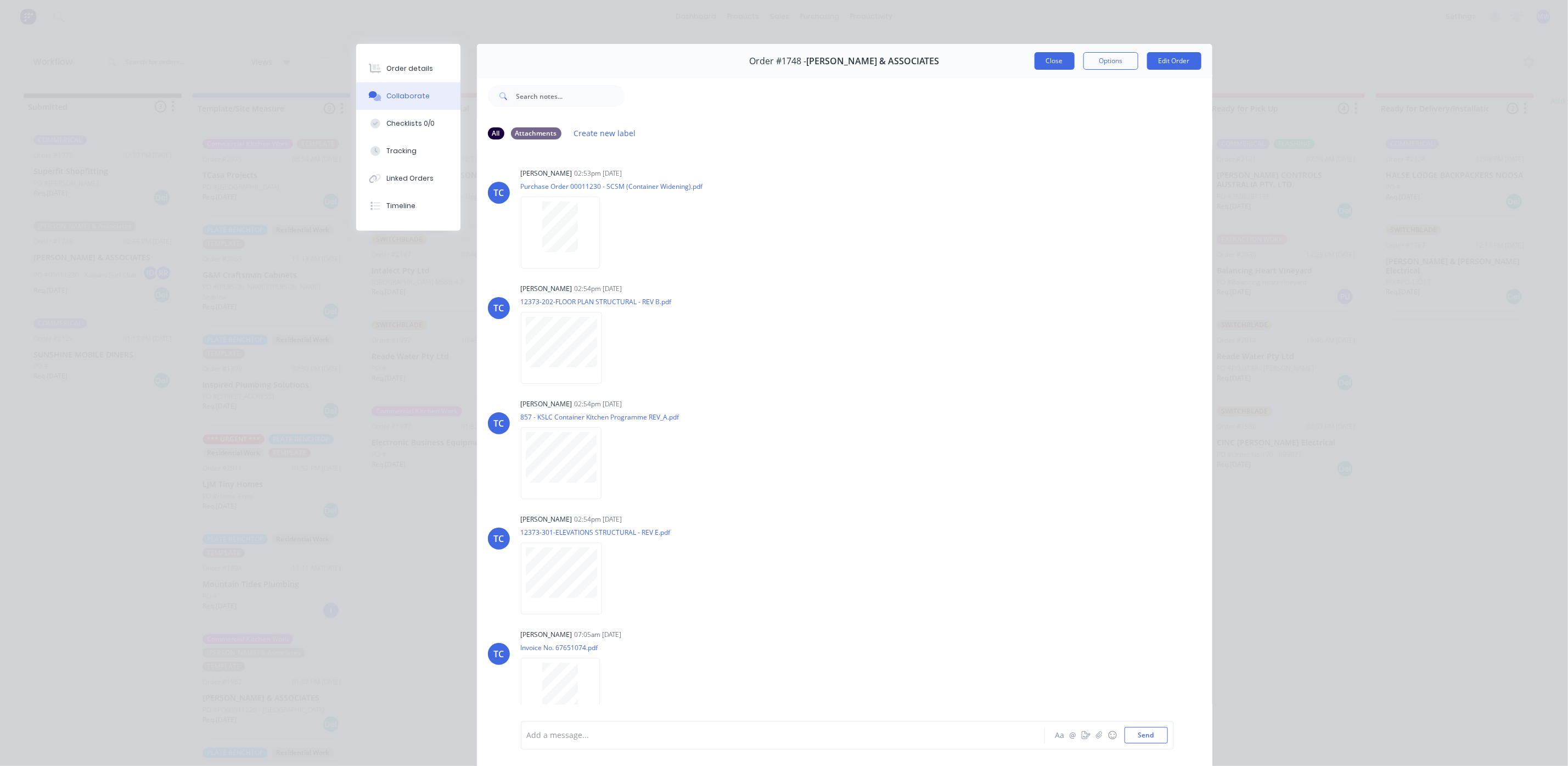
click at [1061, 60] on button "Close" at bounding box center [1054, 61] width 40 height 17
